Goal: Task Accomplishment & Management: Manage account settings

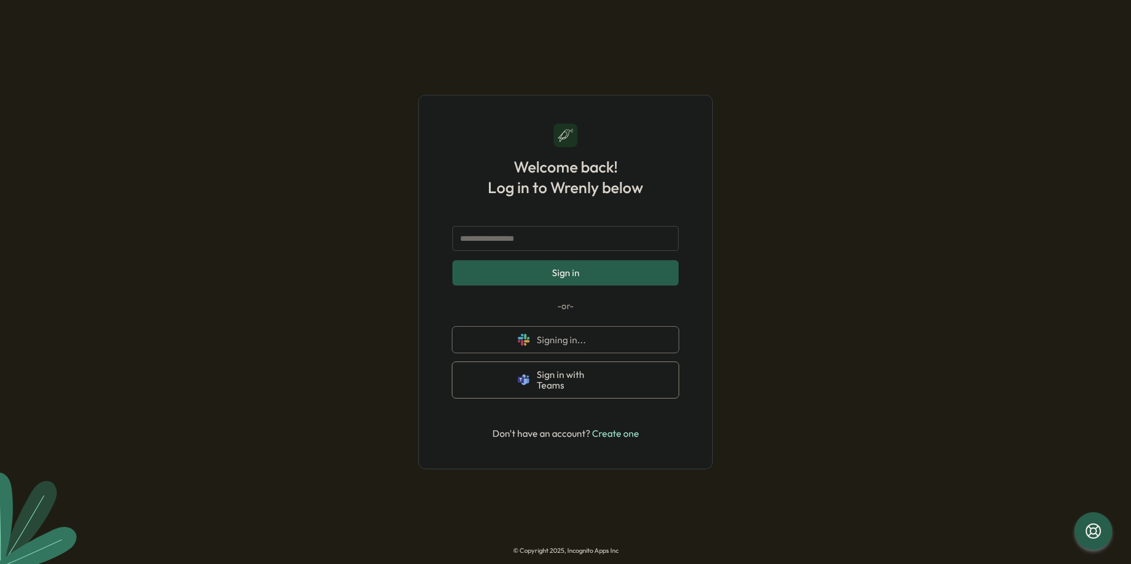
click at [805, 286] on div "Welcome back! Log in to Wrenly below Sign in -or- Signing in... Sign in with Te…" at bounding box center [565, 282] width 1131 height 564
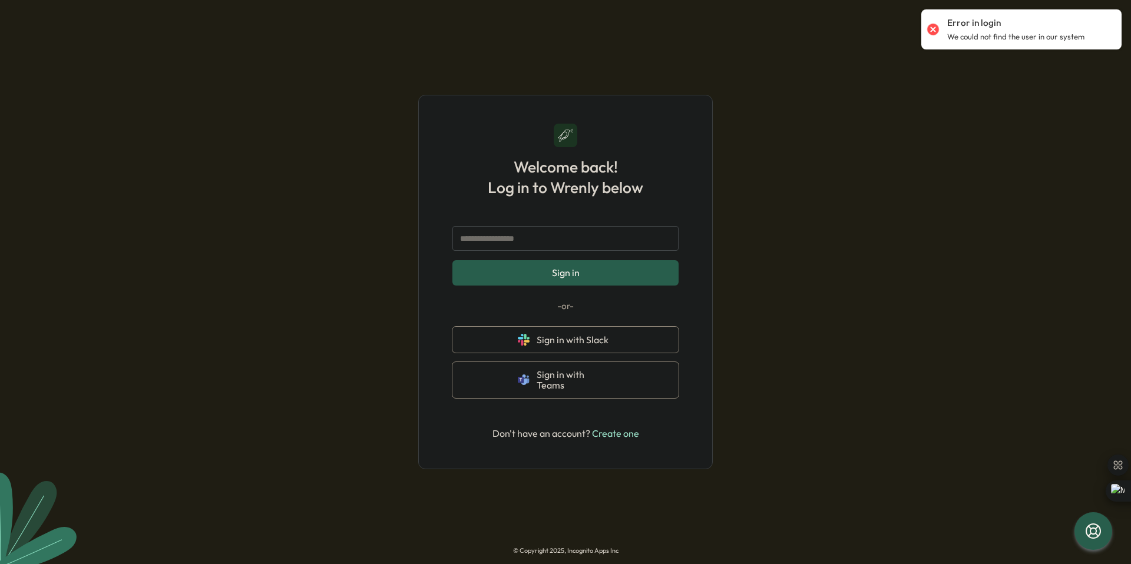
click at [805, 286] on div "Welcome back! Log in to Wrenly below Sign in -or- Sign in with Slack Sign in wi…" at bounding box center [565, 282] width 1131 height 564
click at [804, 286] on div "Welcome back! Log in to Wrenly below Sign in -or- Sign in with Slack Sign in wi…" at bounding box center [565, 282] width 1131 height 564
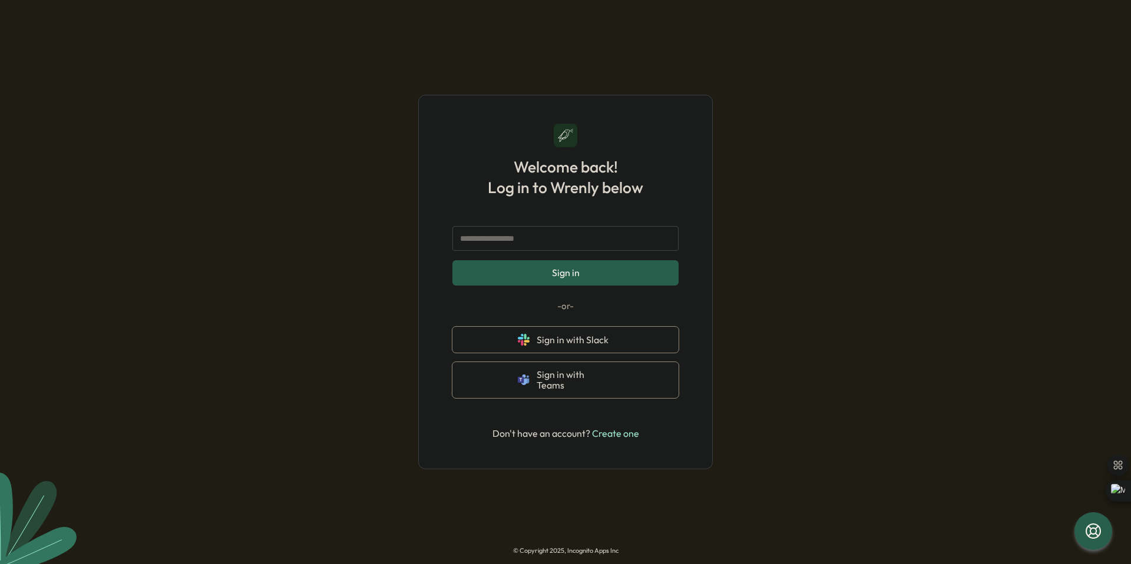
click at [644, 285] on button "Sign in" at bounding box center [565, 272] width 226 height 25
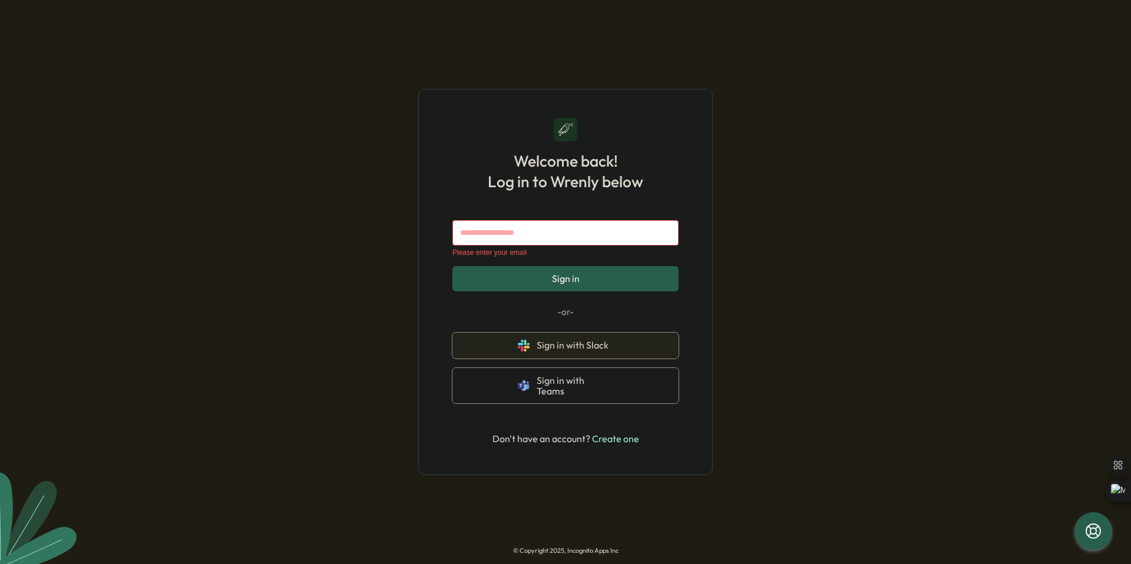
click at [592, 359] on button "Sign in with Slack" at bounding box center [565, 346] width 226 height 26
